Goal: Information Seeking & Learning: Find specific fact

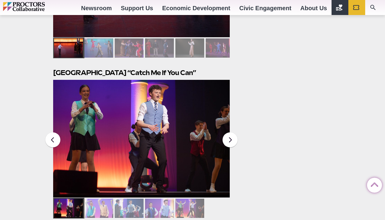
scroll to position [1527, 0]
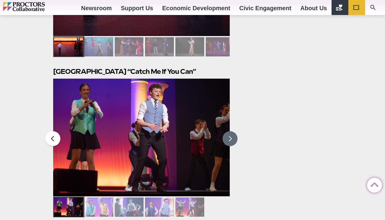
click at [229, 131] on button at bounding box center [230, 138] width 15 height 15
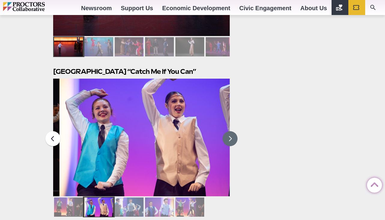
click at [229, 131] on button at bounding box center [230, 138] width 15 height 15
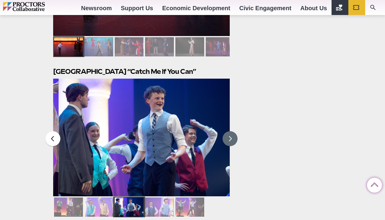
click at [229, 131] on button at bounding box center [230, 138] width 15 height 15
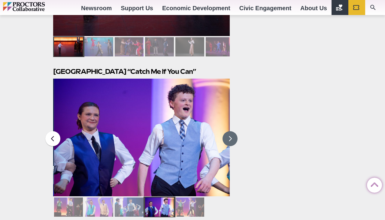
click at [229, 131] on button at bounding box center [230, 138] width 15 height 15
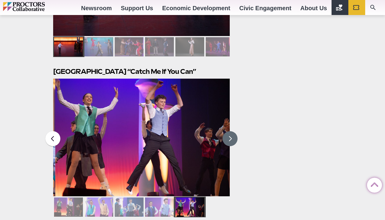
click at [229, 131] on button at bounding box center [230, 138] width 15 height 15
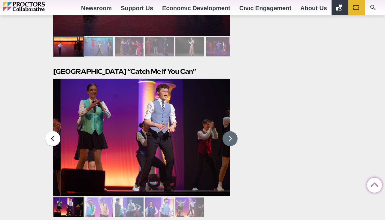
click at [229, 131] on button at bounding box center [230, 138] width 15 height 15
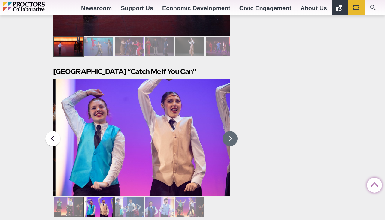
click at [229, 131] on button at bounding box center [230, 138] width 15 height 15
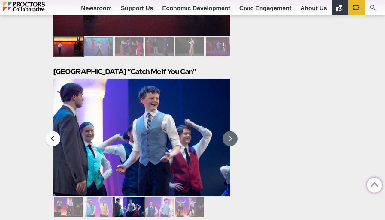
click at [229, 131] on button at bounding box center [230, 138] width 15 height 15
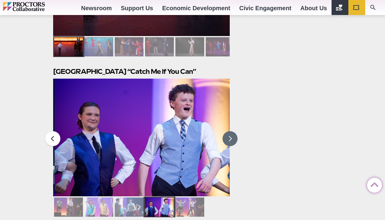
click at [229, 131] on button at bounding box center [230, 138] width 15 height 15
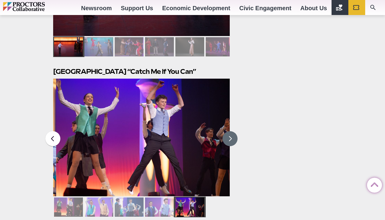
click at [229, 131] on button at bounding box center [230, 138] width 15 height 15
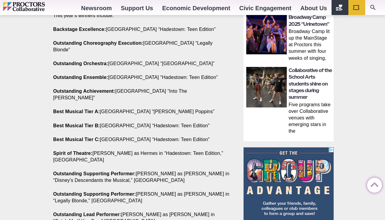
scroll to position [437, 0]
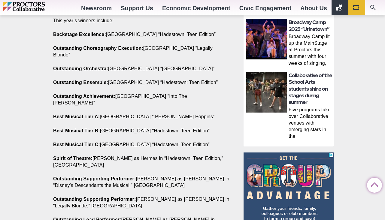
drag, startPoint x: 208, startPoint y: 61, endPoint x: 54, endPoint y: 59, distance: 153.8
click at [54, 65] on p "Outstanding Orchestra: [GEOGRAPHIC_DATA] “[GEOGRAPHIC_DATA]”" at bounding box center [141, 68] width 177 height 7
copy p "Outstanding Orchestra: [GEOGRAPHIC_DATA] “[GEOGRAPHIC_DATA]”"
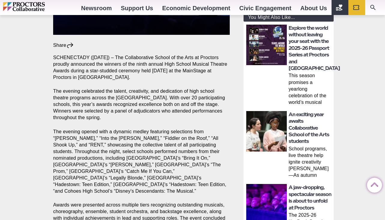
scroll to position [187, 0]
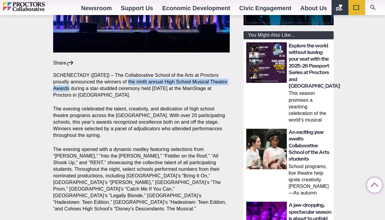
drag, startPoint x: 130, startPoint y: 82, endPoint x: 69, endPoint y: 90, distance: 61.2
click at [69, 90] on p "SCHENECTADY ([DATE]) – The Collaborative School of the Arts at Proctors proudly…" at bounding box center [141, 85] width 177 height 26
copy p "the ninth annual High School Musical Theatre Awards"
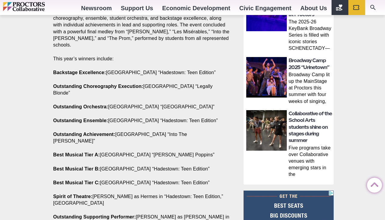
scroll to position [400, 0]
